Goal: Information Seeking & Learning: Learn about a topic

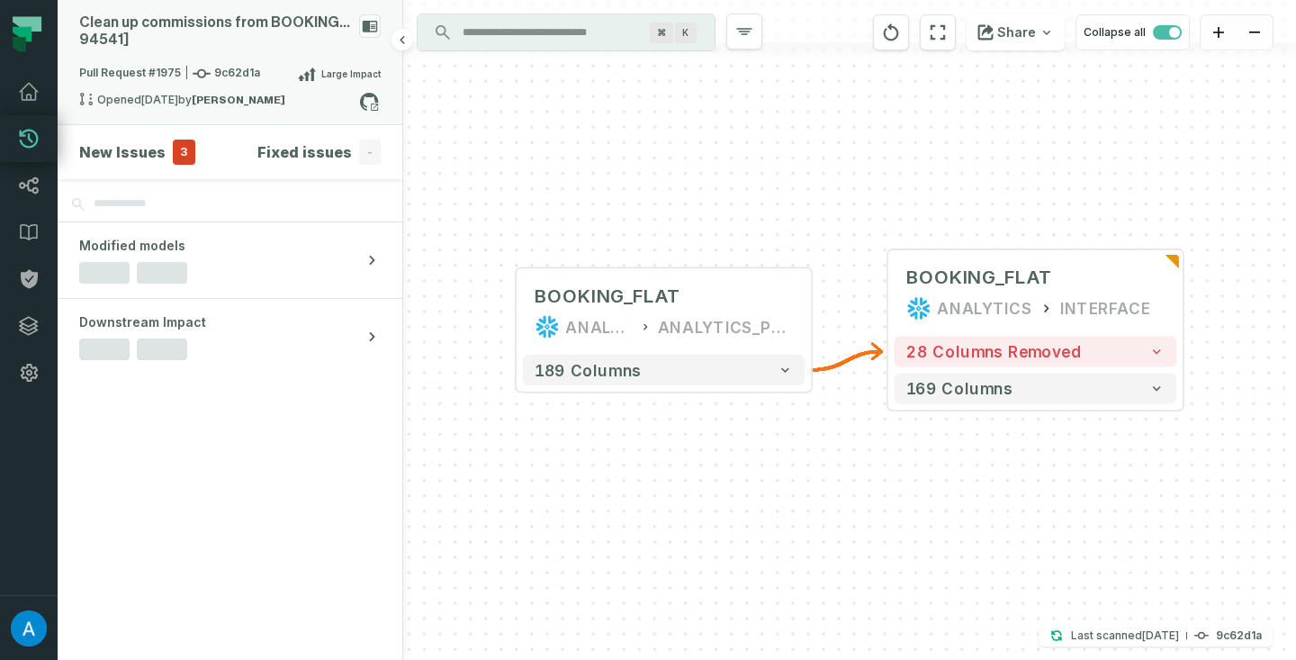
click at [168, 72] on span "Pull Request #1975 9c62d1a" at bounding box center [169, 74] width 181 height 18
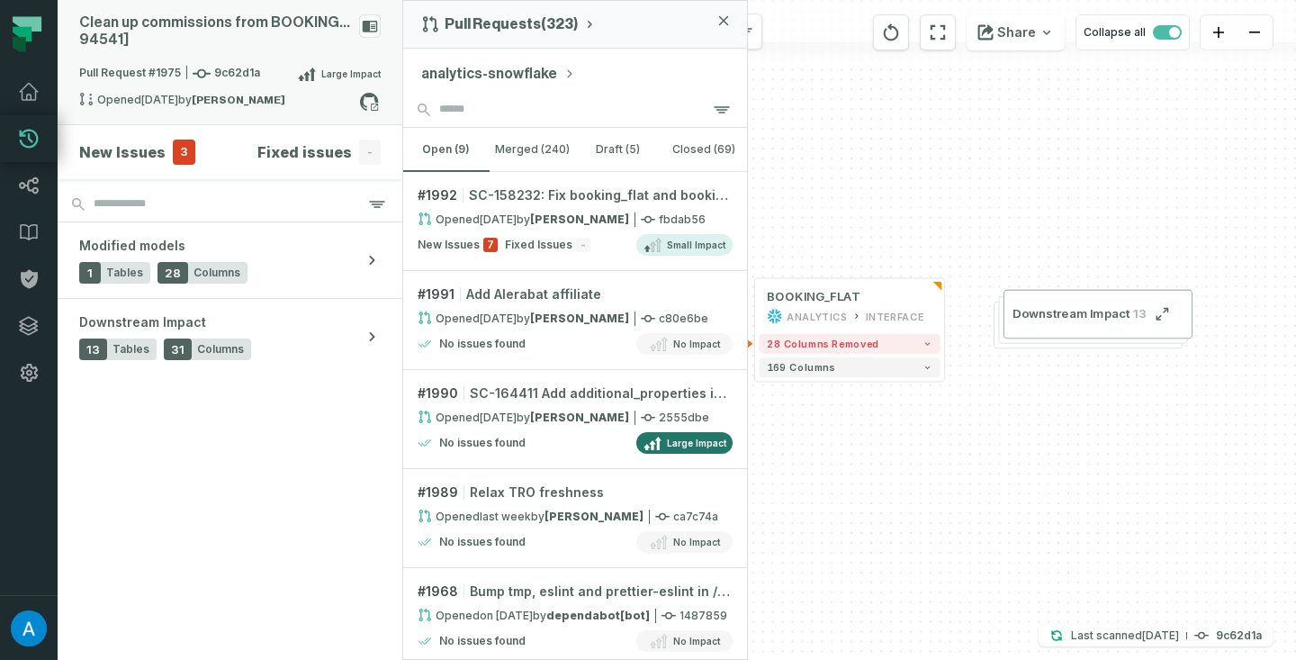
click at [273, 86] on div "Pull Request #1975 9c62d1a Large Impact" at bounding box center [230, 77] width 302 height 29
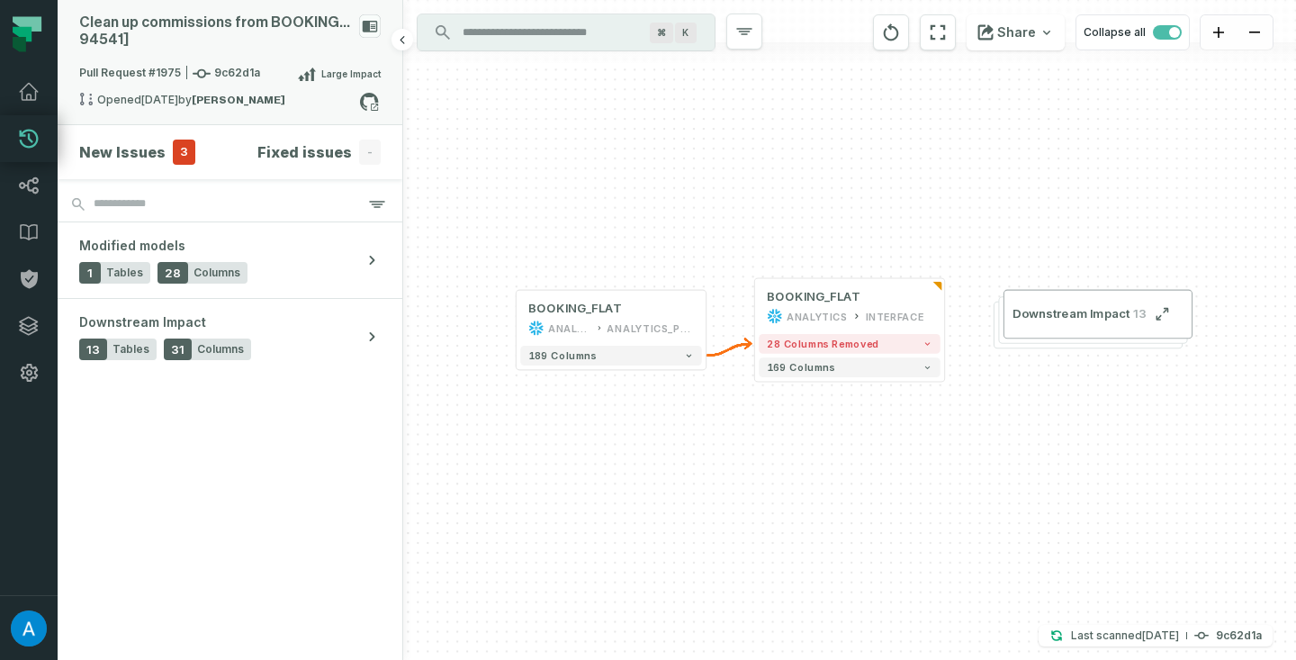
click at [178, 95] on relative-time "[DATE] 3:02:48 PM" at bounding box center [159, 100] width 37 height 14
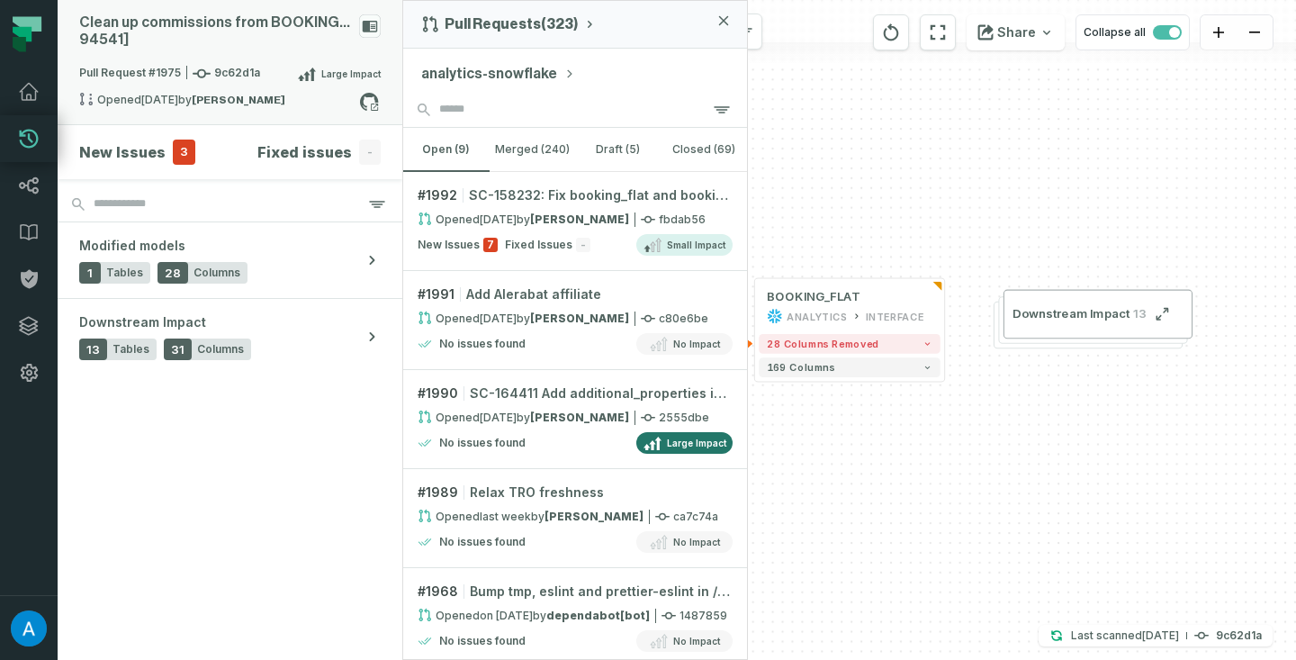
click at [336, 76] on span "Large Impact" at bounding box center [350, 74] width 59 height 14
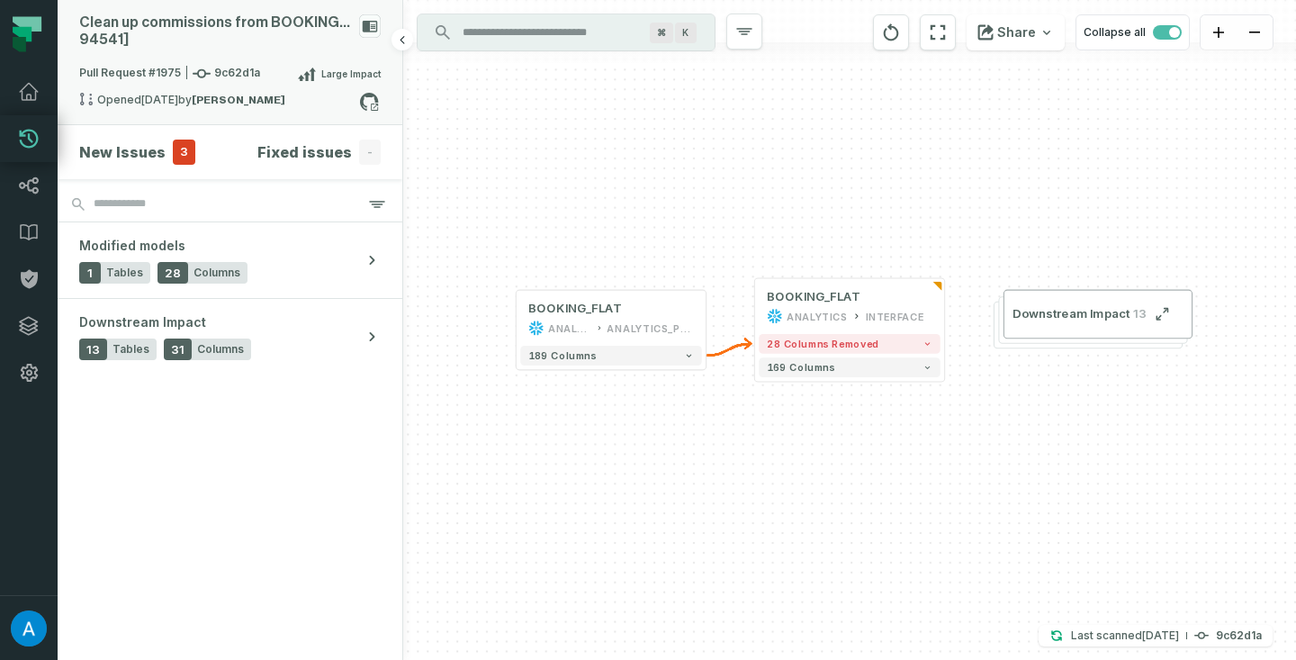
click at [158, 72] on span "Pull Request #1975 9c62d1a" at bounding box center [169, 74] width 181 height 18
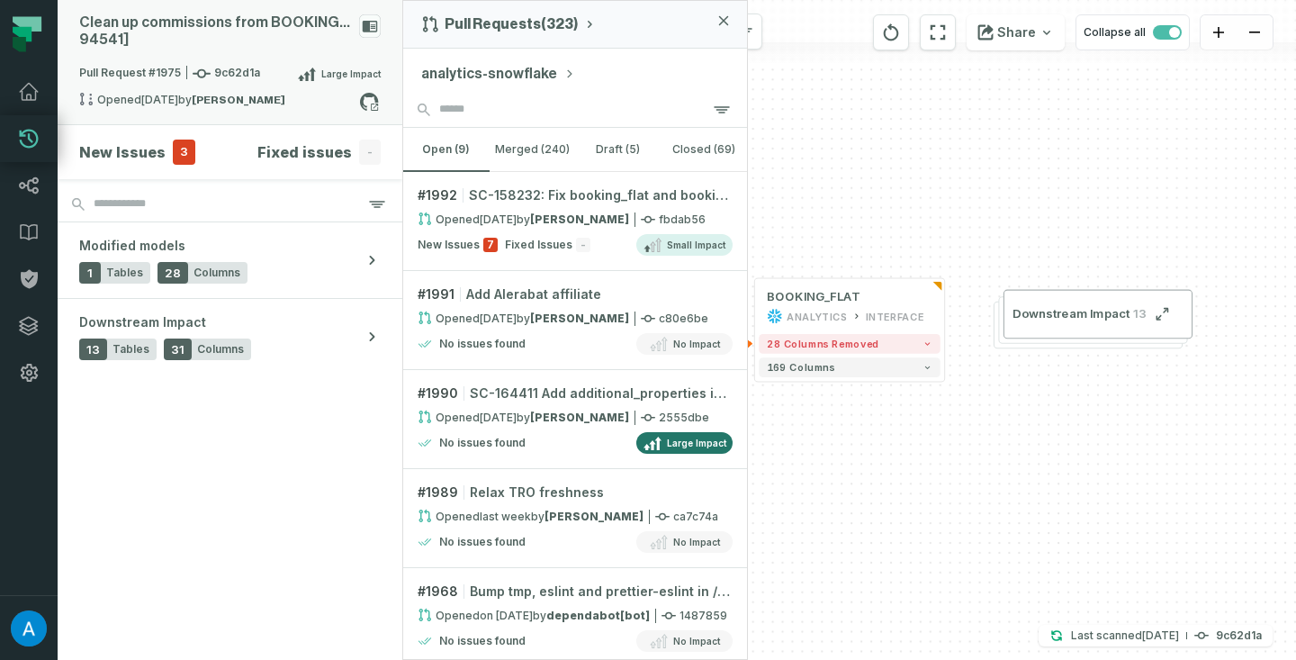
click at [221, 75] on span "Pull Request #1975 9c62d1a" at bounding box center [169, 74] width 181 height 18
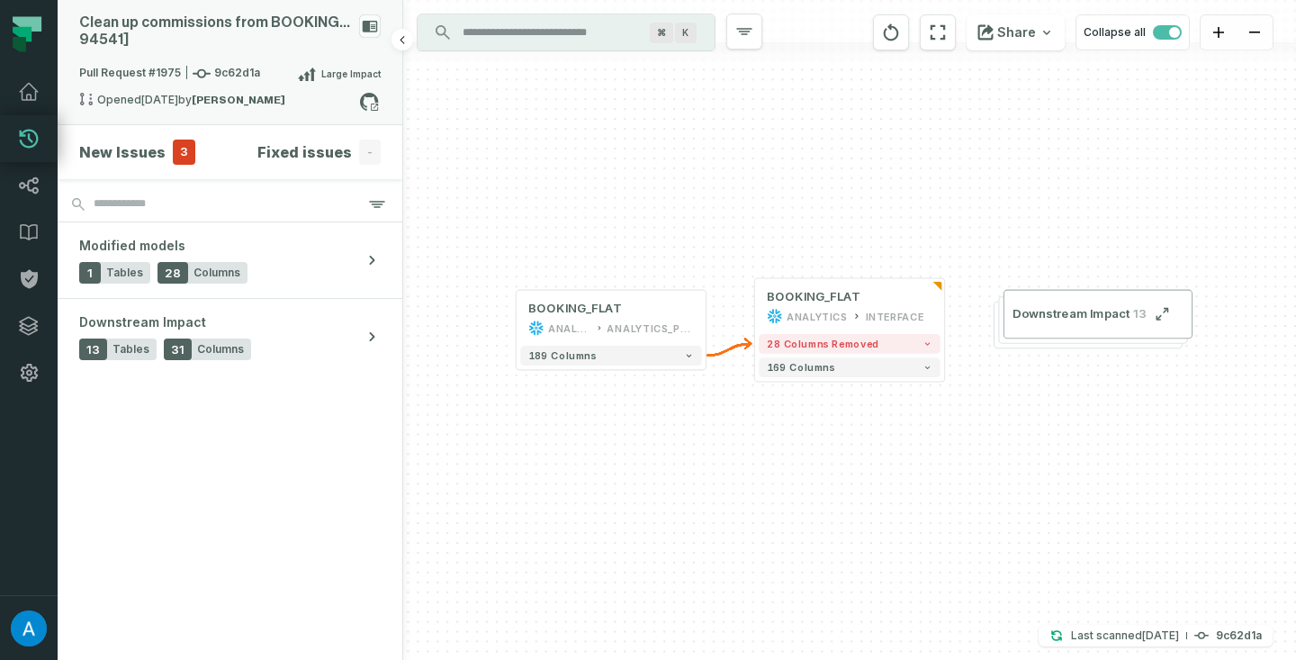
click at [156, 78] on span "Pull Request #1975 9c62d1a" at bounding box center [169, 74] width 181 height 18
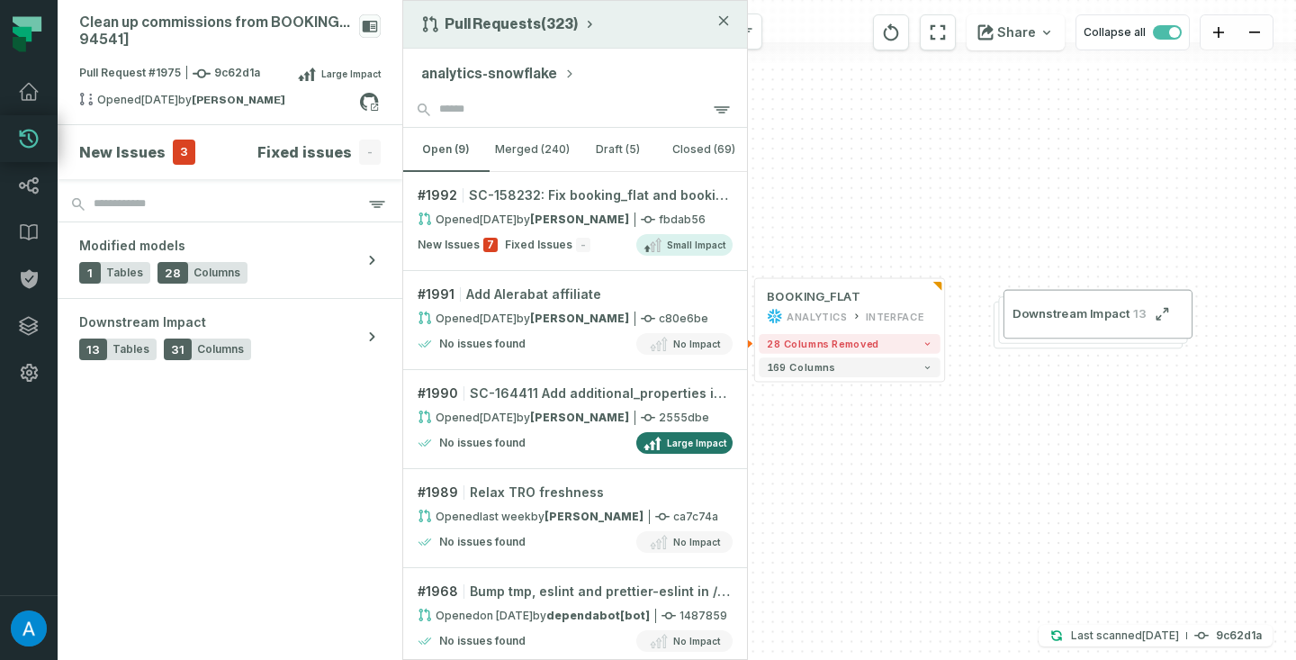
click at [560, 23] on button "Pull Requests (323)" at bounding box center [509, 24] width 176 height 18
click at [520, 68] on div "Pull Requests" at bounding box center [511, 67] width 185 height 36
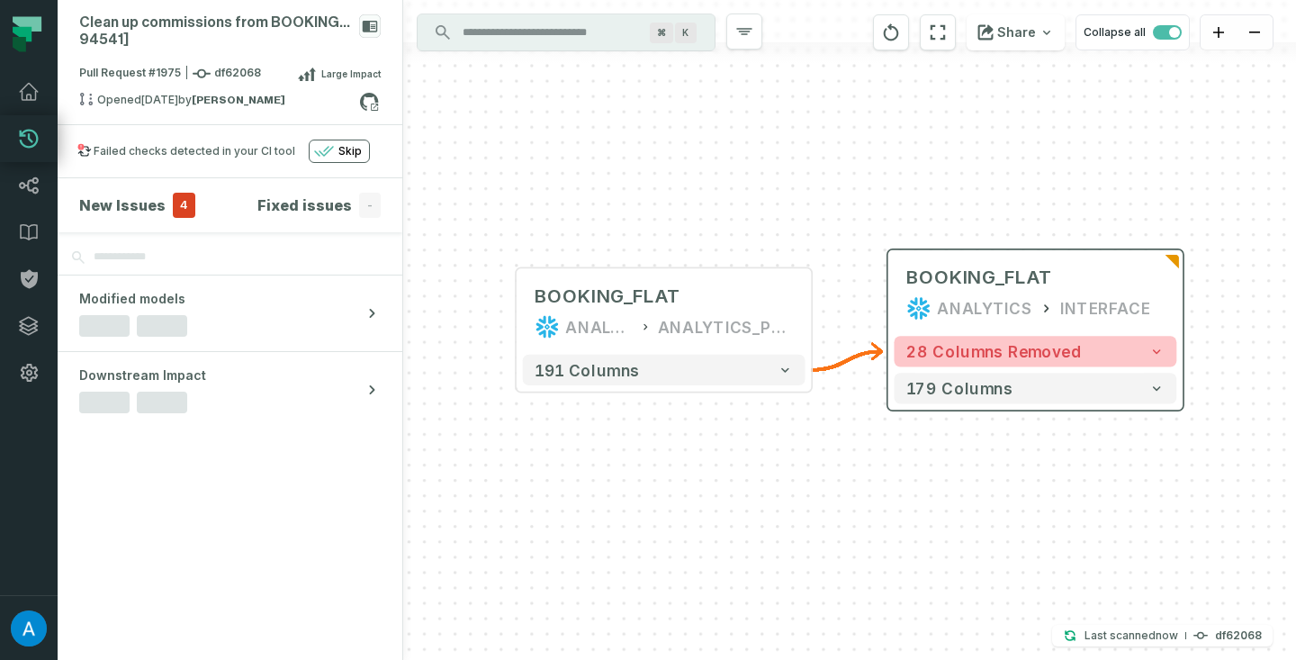
click at [1087, 350] on button "28 columns removed" at bounding box center [1035, 351] width 283 height 31
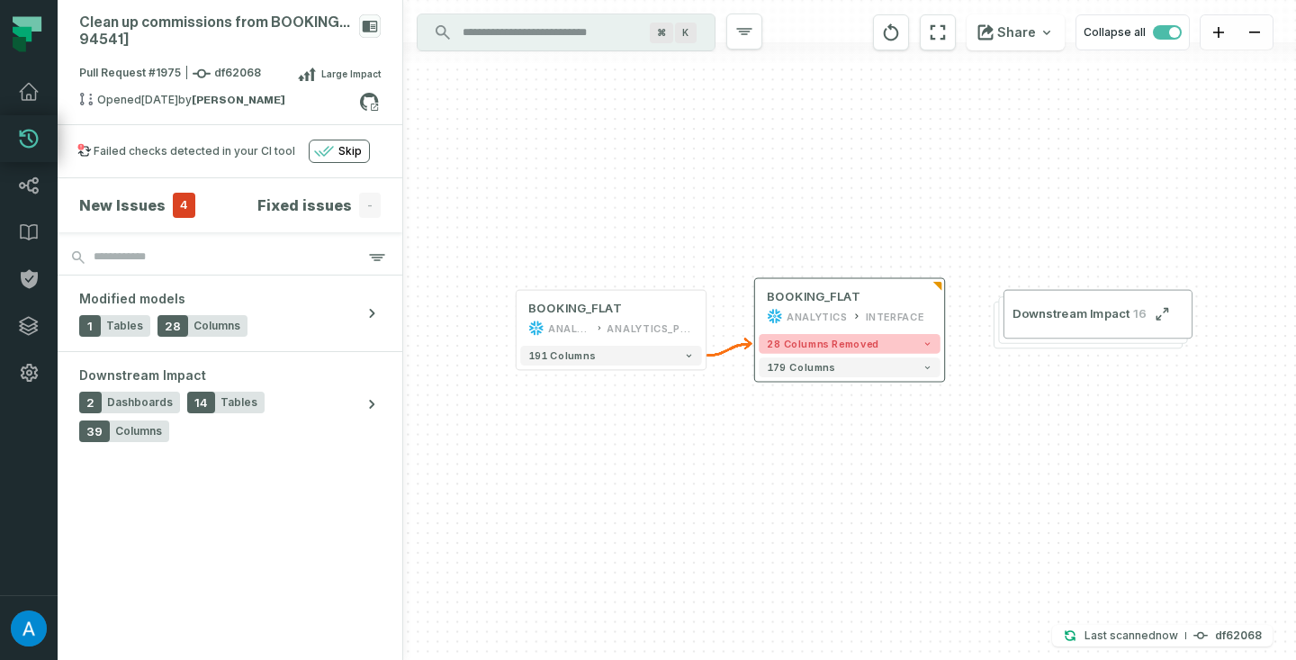
click at [873, 342] on button "28 columns removed" at bounding box center [850, 344] width 182 height 20
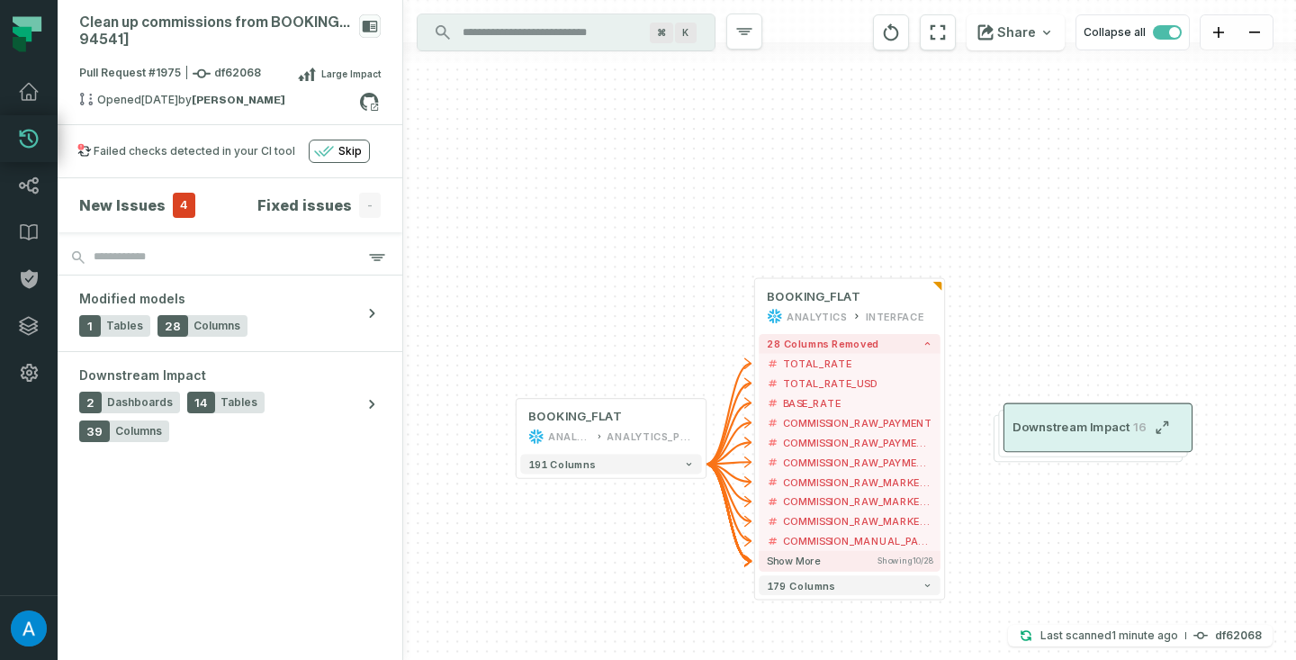
click at [1085, 421] on span "Downstream Impact" at bounding box center [1071, 427] width 117 height 16
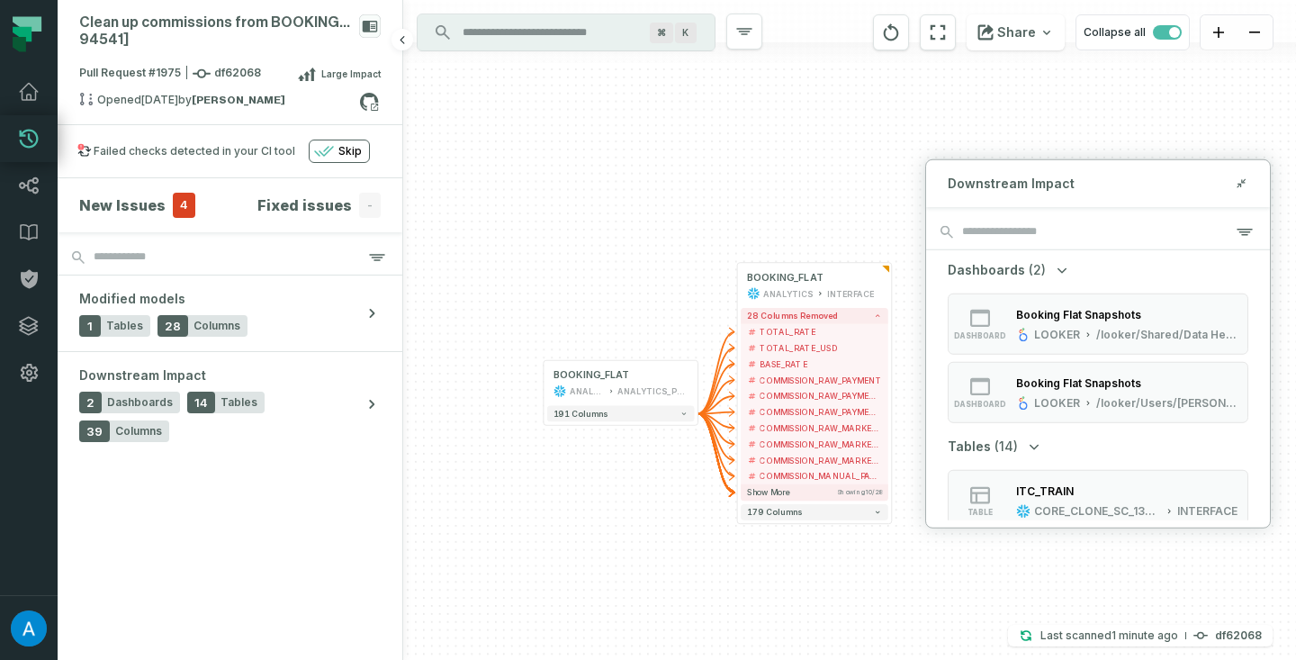
click at [140, 210] on h4 "New Issues" at bounding box center [122, 205] width 86 height 22
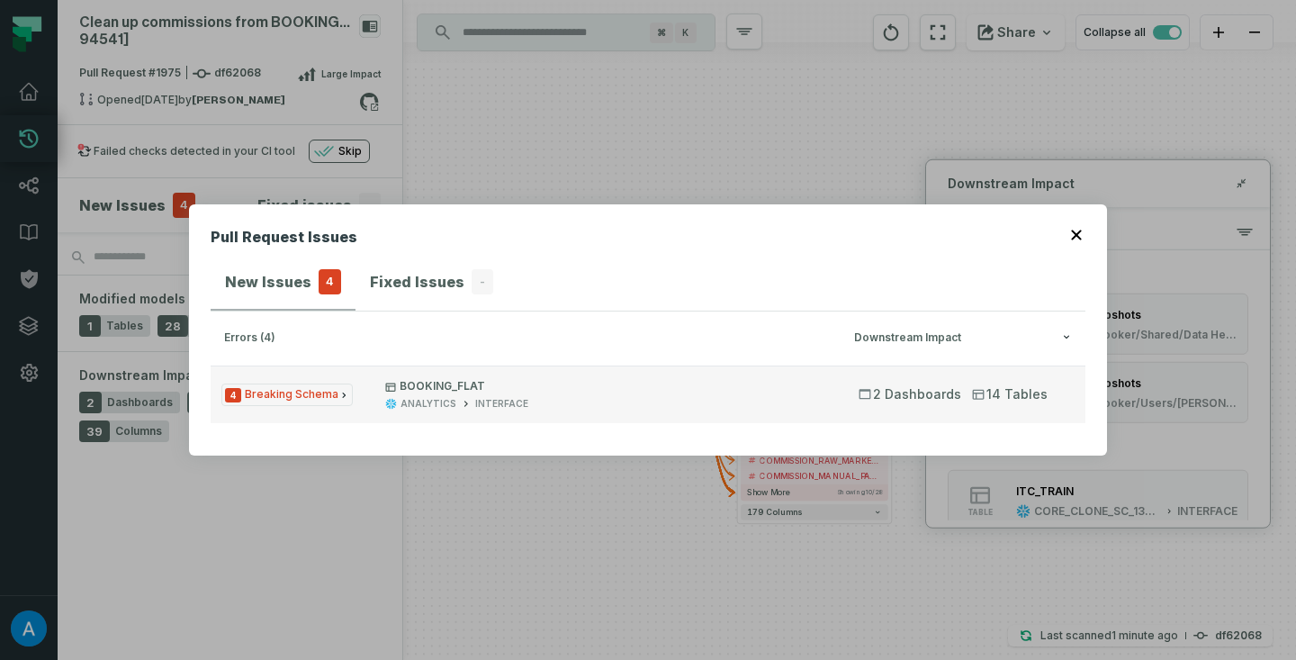
click at [312, 393] on span "4 Breaking Schema" at bounding box center [286, 394] width 131 height 23
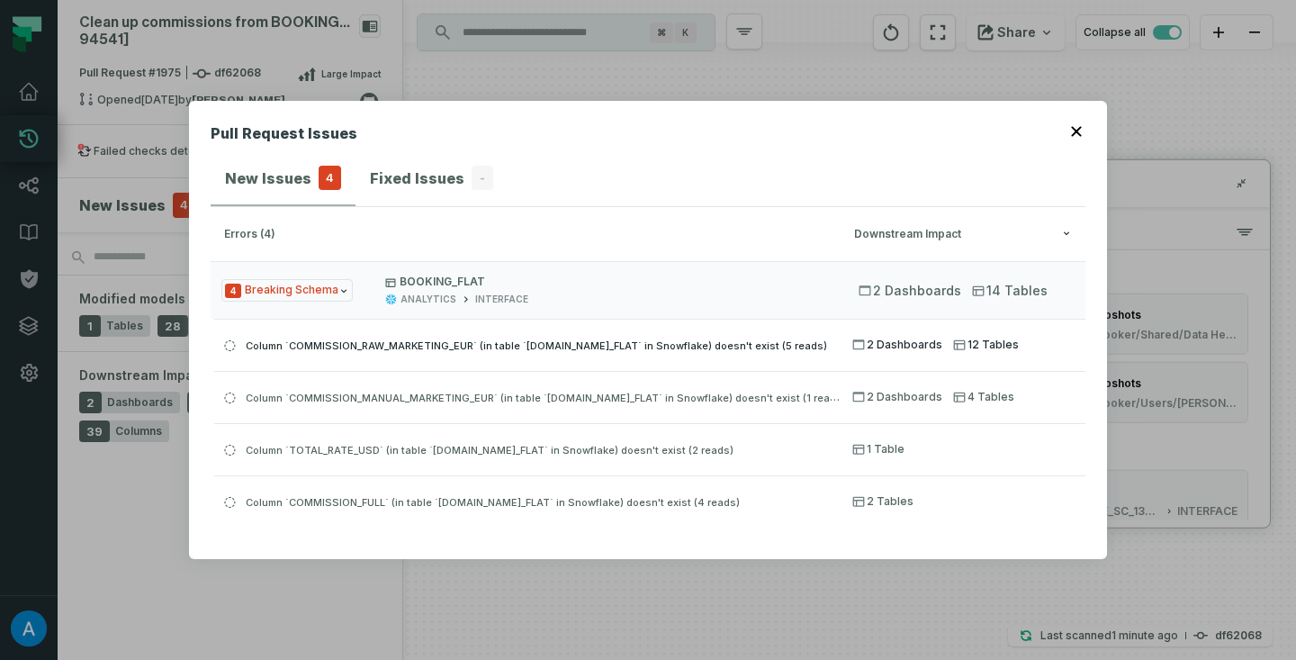
click at [466, 346] on span "Column `COMMISSION_RAW_MARKETING_EUR` (in table `ANALYTICS.INTERFACE.BOOKING_FL…" at bounding box center [537, 345] width 582 height 13
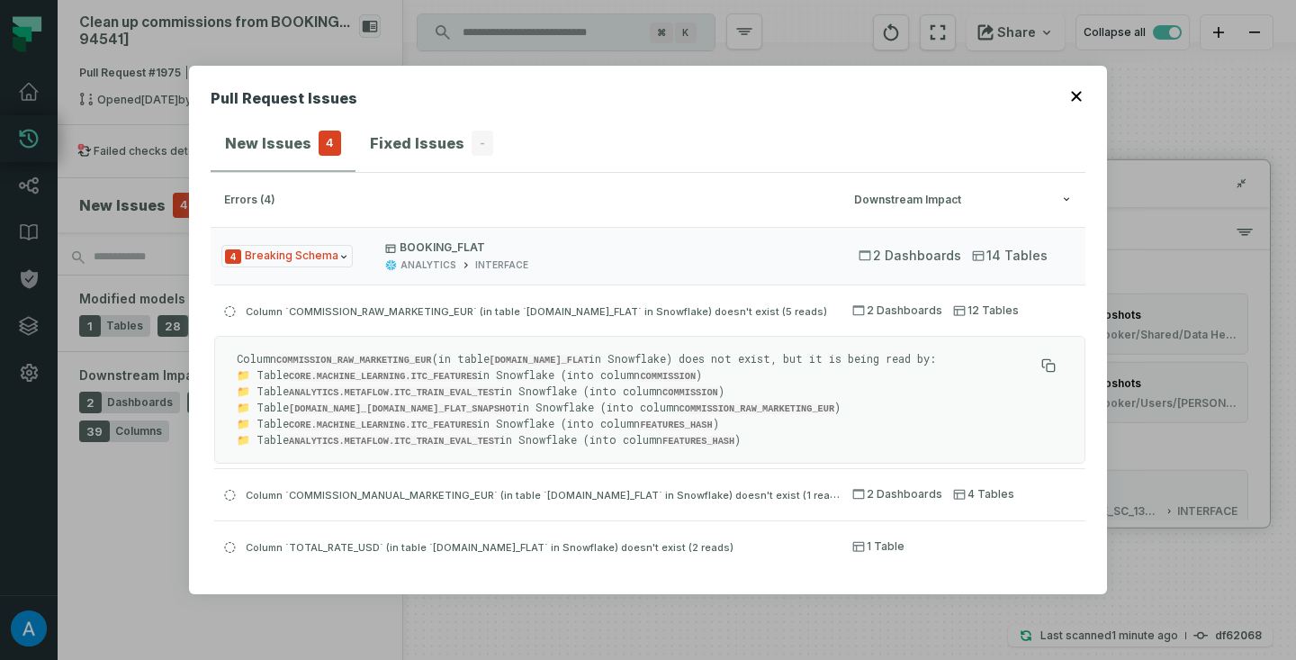
click at [386, 355] on code "COMMISSION_RAW_MARKETING_EUR" at bounding box center [354, 360] width 156 height 11
copy code "COMMISSION_RAW_MARKETING_EUR"
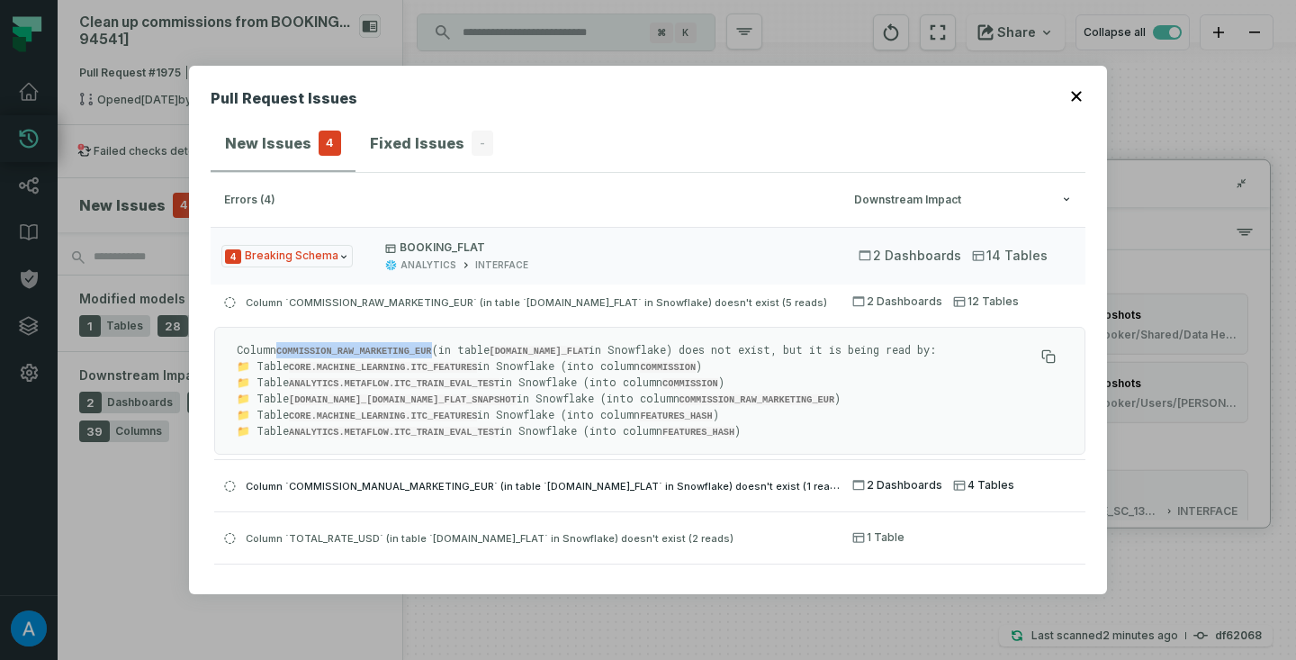
click at [510, 481] on span "Column `COMMISSION_MANUAL_MARKETING_EUR` (in table `ANALYTICS.INTERFACE.BOOKING…" at bounding box center [546, 485] width 600 height 14
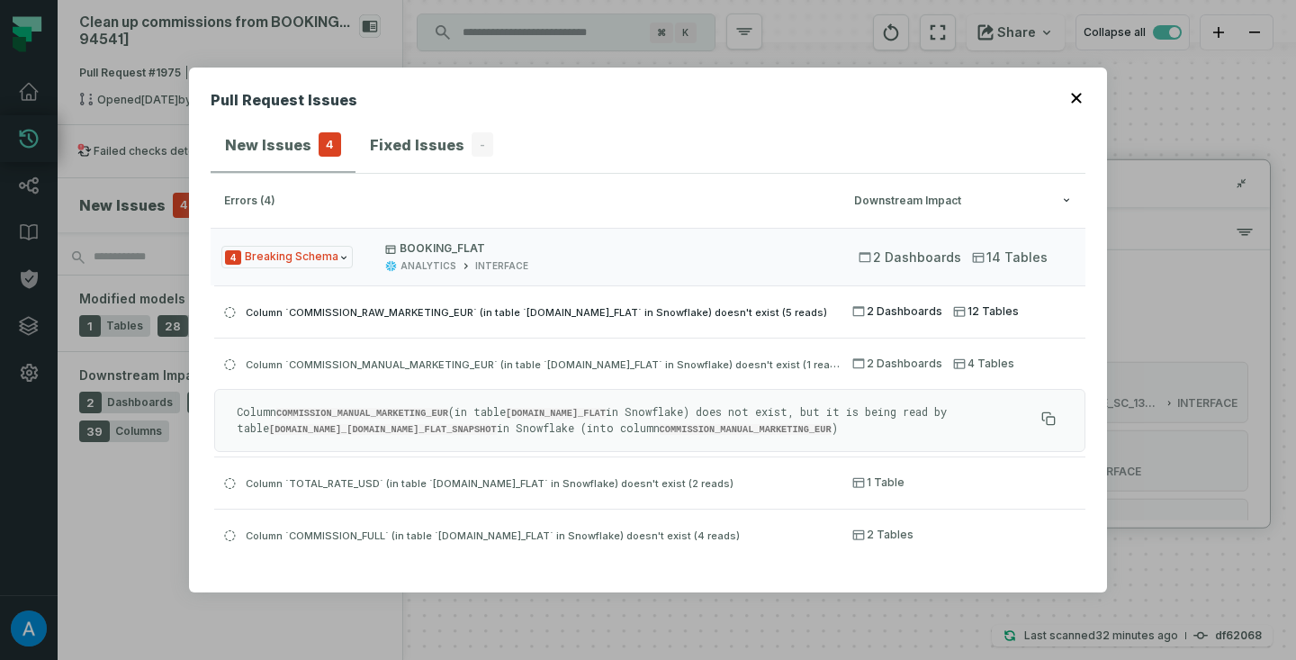
click at [553, 311] on span "Column `COMMISSION_RAW_MARKETING_EUR` (in table `ANALYTICS.INTERFACE.BOOKING_FL…" at bounding box center [537, 312] width 582 height 13
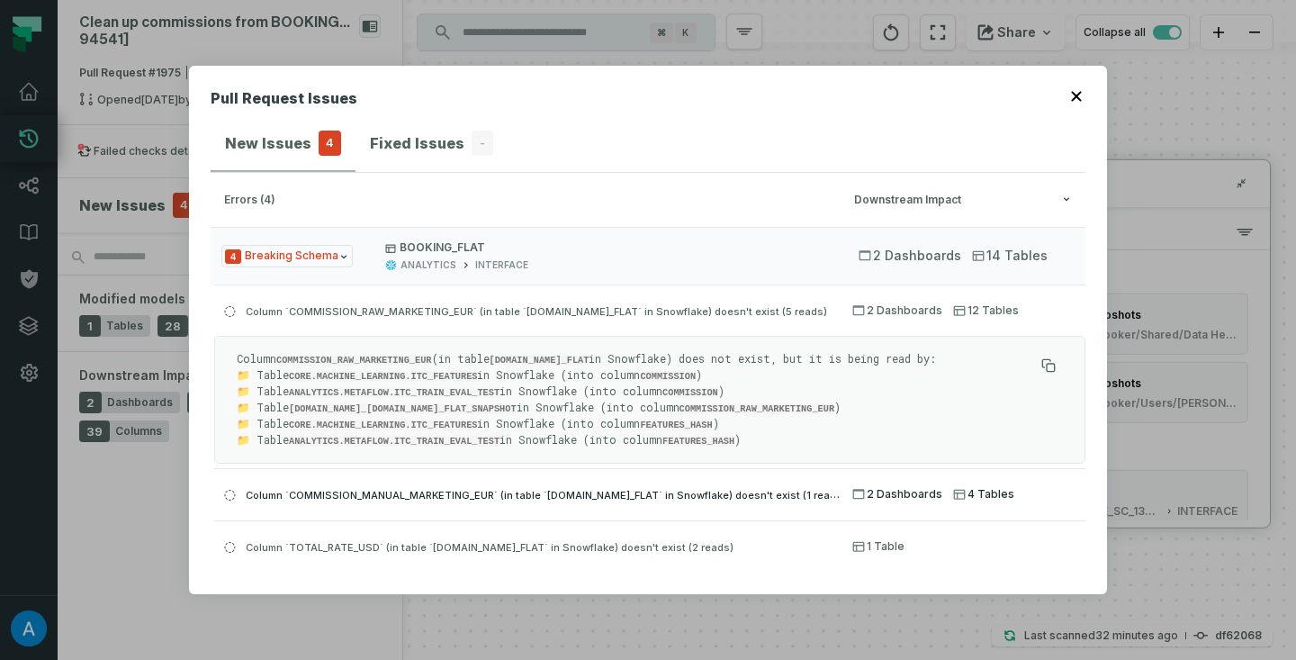
click at [509, 505] on div "Column `COMMISSION_MANUAL_MARKETING_EUR` (in table `ANALYTICS.INTERFACE.BOOKING…" at bounding box center [527, 494] width 627 height 22
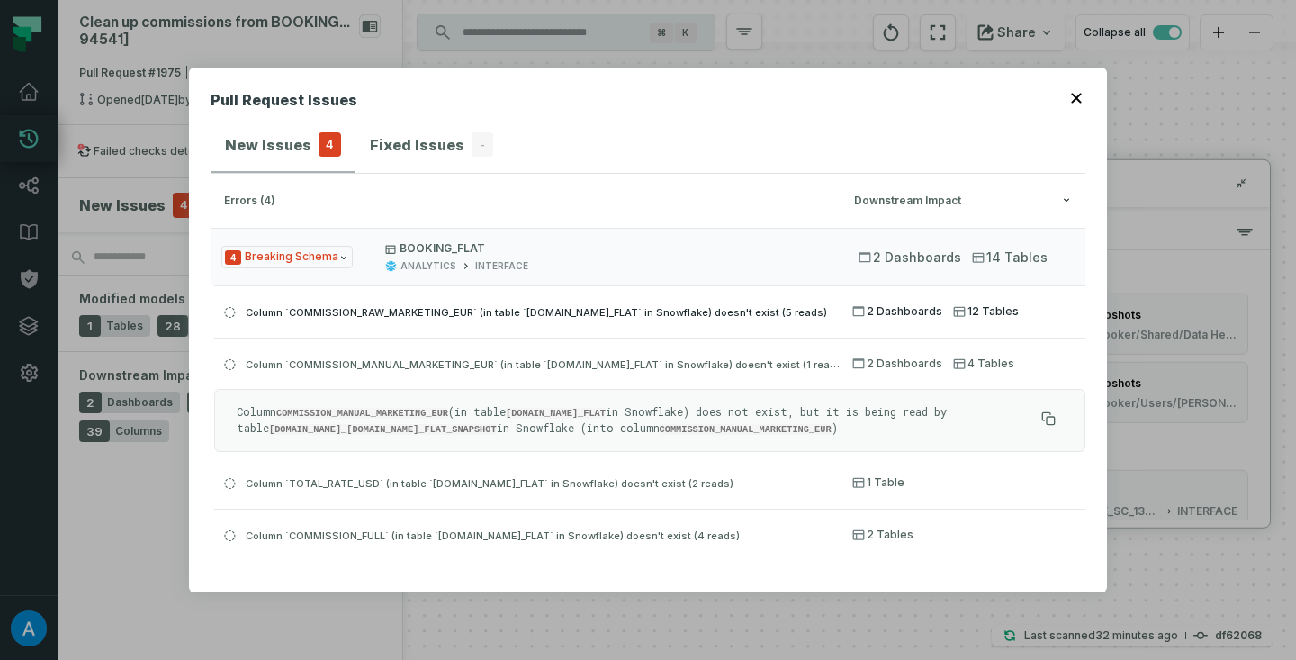
click at [516, 329] on button "Column `COMMISSION_RAW_MARKETING_EUR` (in table `ANALYTICS.INTERFACE.BOOKING_FL…" at bounding box center [649, 310] width 871 height 51
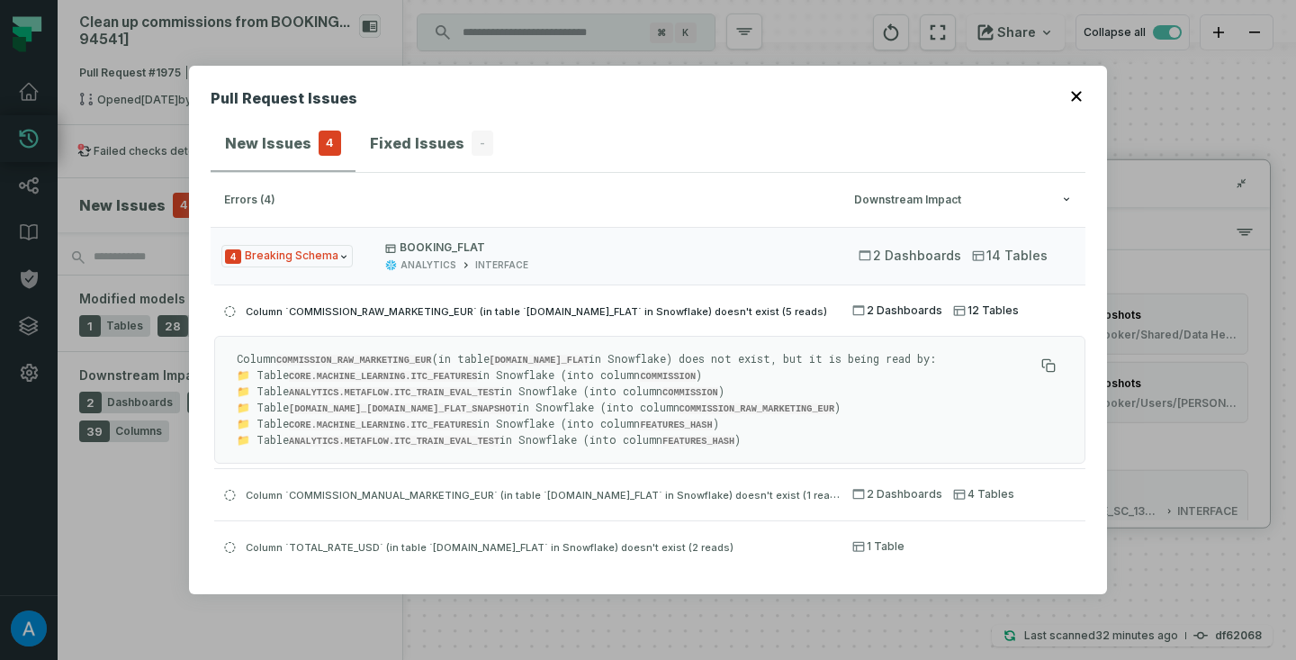
scroll to position [18, 0]
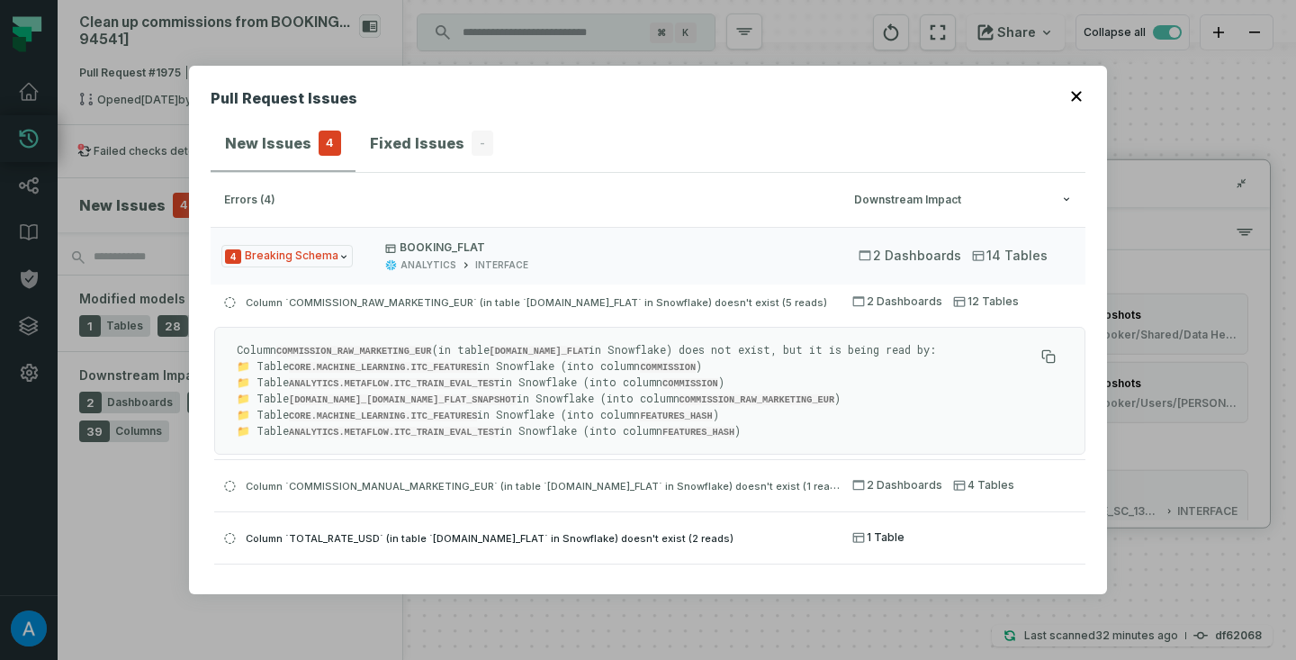
click at [489, 536] on span "Column `TOTAL_RATE_USD` (in table `ANALYTICS.INTERFACE.BOOKING_FLAT` in Snowfla…" at bounding box center [490, 538] width 488 height 13
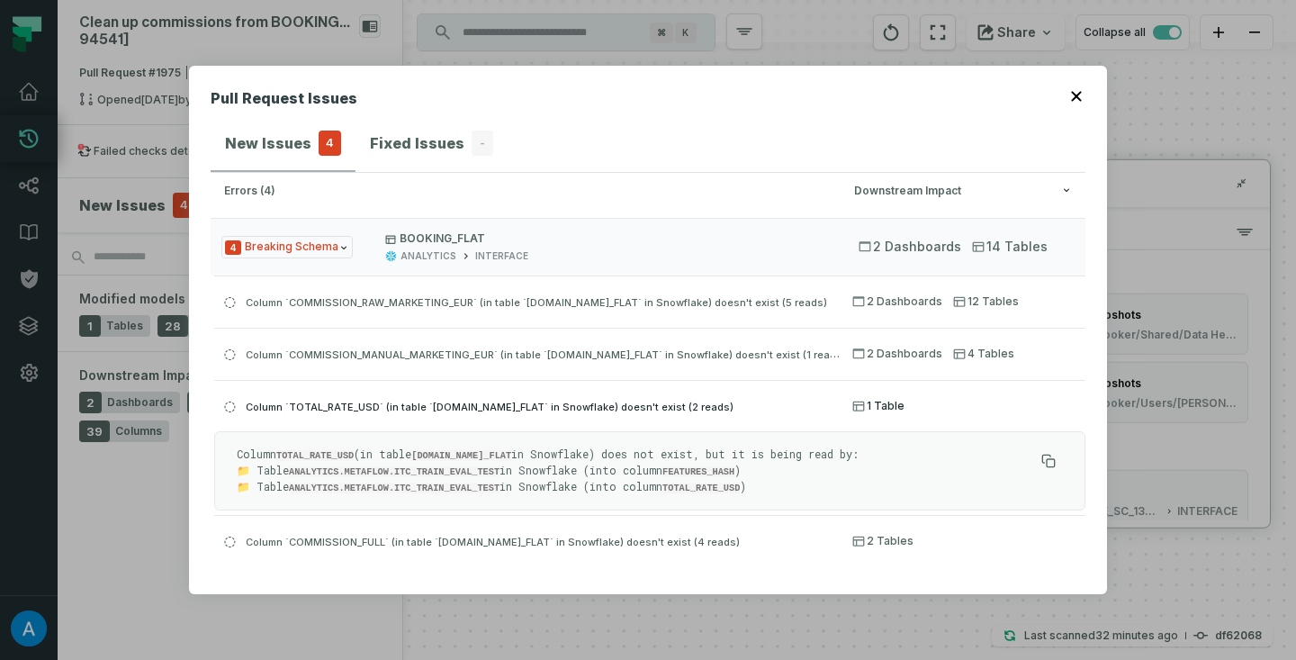
scroll to position [11, 0]
click at [489, 536] on span "Column `COMMISSION_FULL` (in table `ANALYTICS.INTERFACE.BOOKING_FLAT` in Snowfl…" at bounding box center [493, 540] width 494 height 13
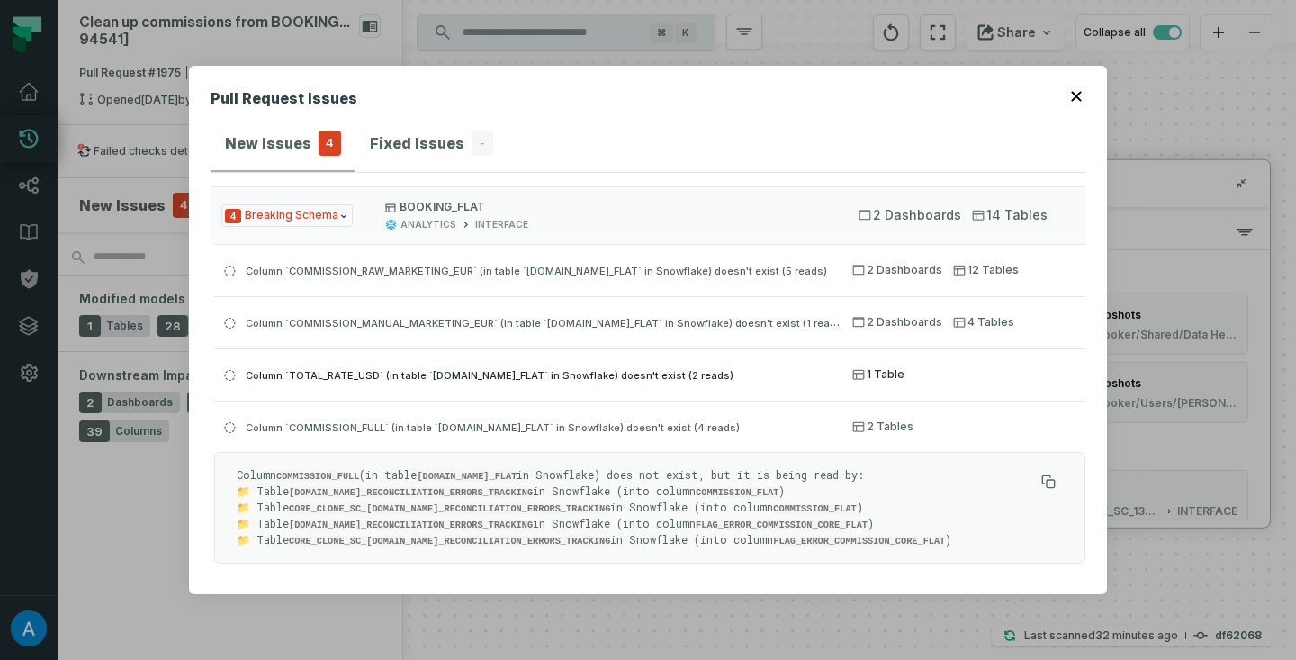
scroll to position [41, 0]
click at [511, 268] on span "Column `COMMISSION_RAW_MARKETING_EUR` (in table `ANALYTICS.INTERFACE.BOOKING_FL…" at bounding box center [537, 270] width 582 height 13
